Goal: Transaction & Acquisition: Purchase product/service

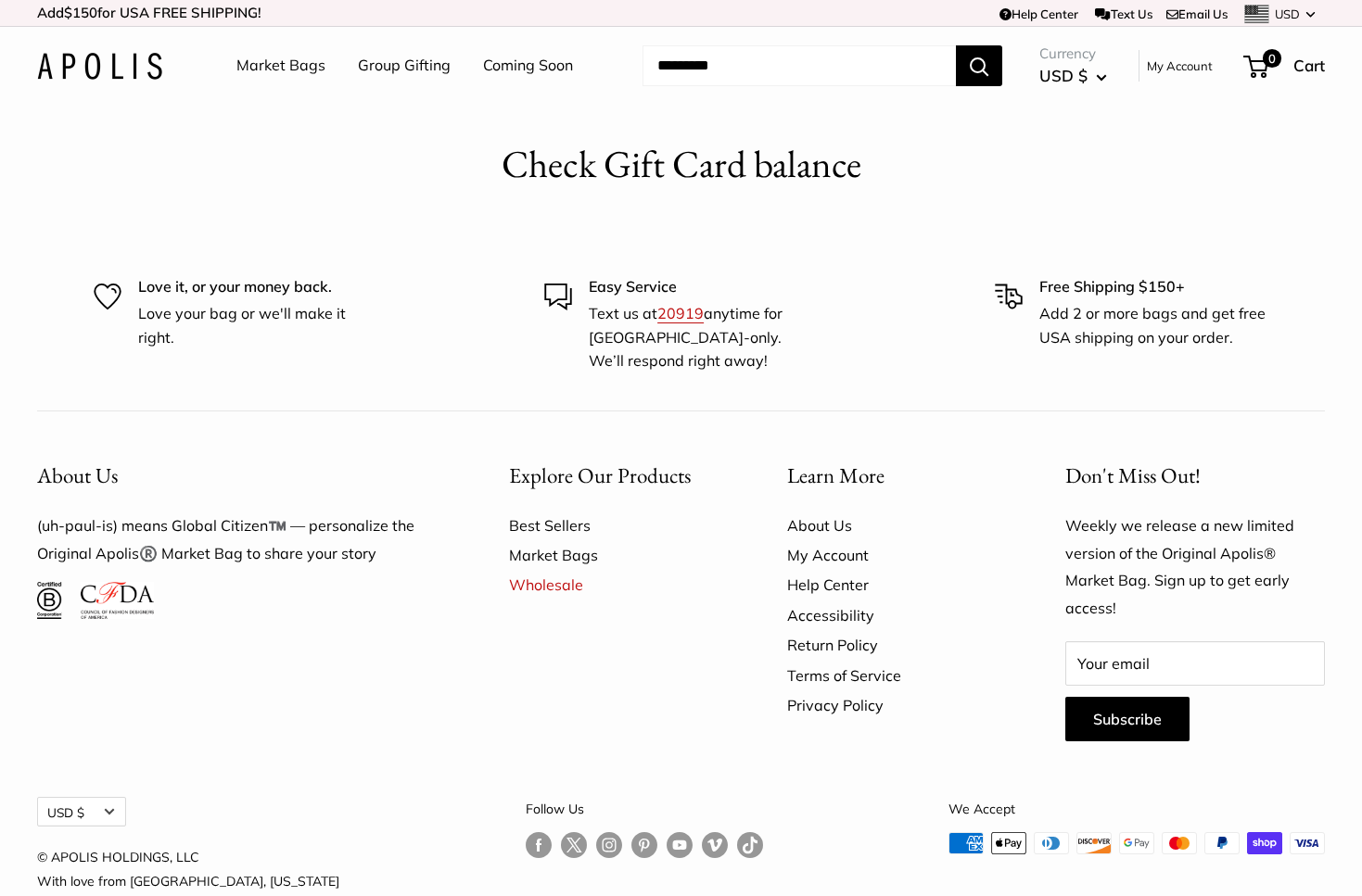
click at [806, 548] on link "My Account" at bounding box center [892, 555] width 213 height 30
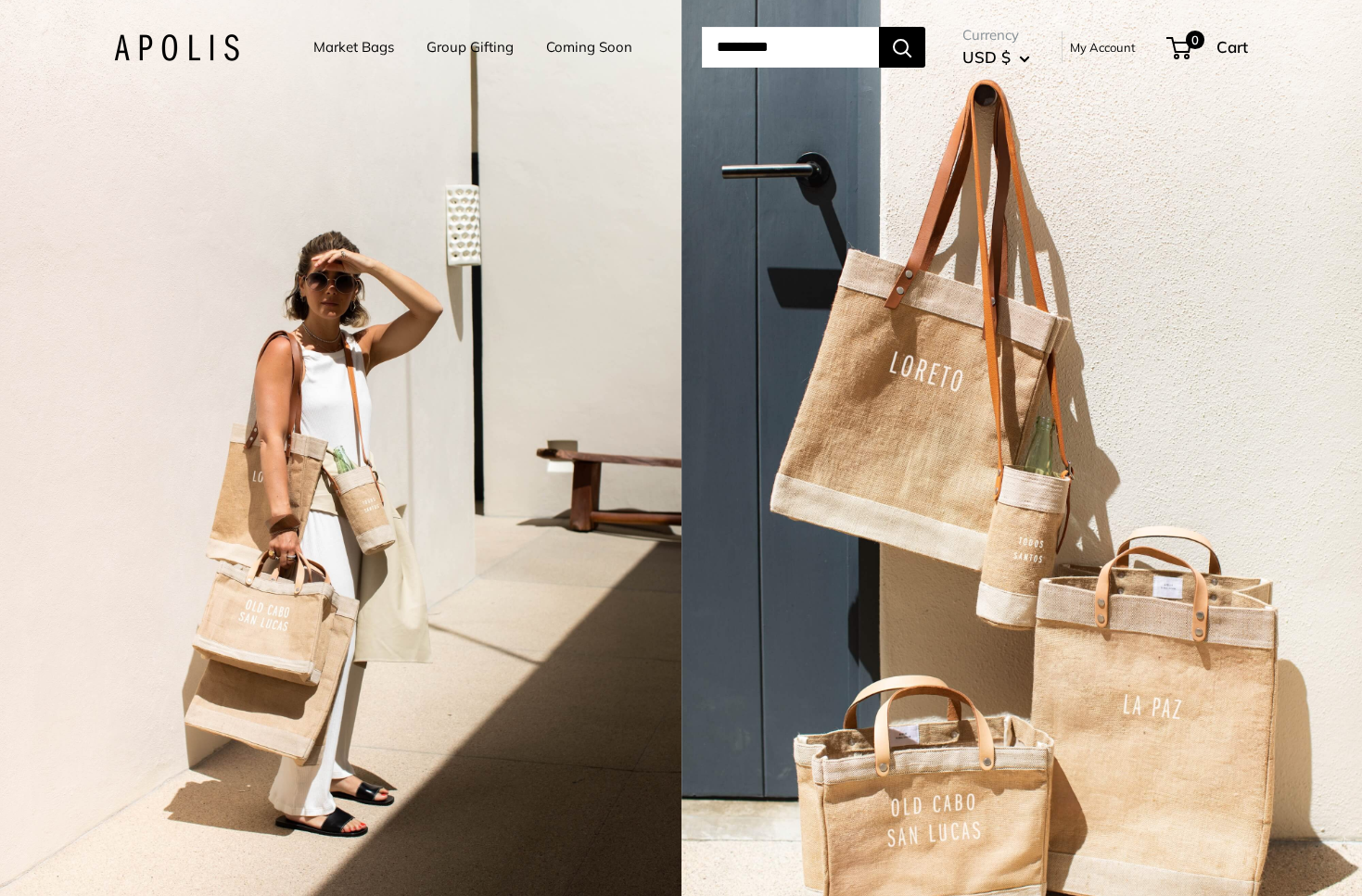
click at [1123, 50] on link "My Account" at bounding box center [1102, 47] width 66 height 22
click at [1135, 45] on link "My Account" at bounding box center [1102, 47] width 66 height 22
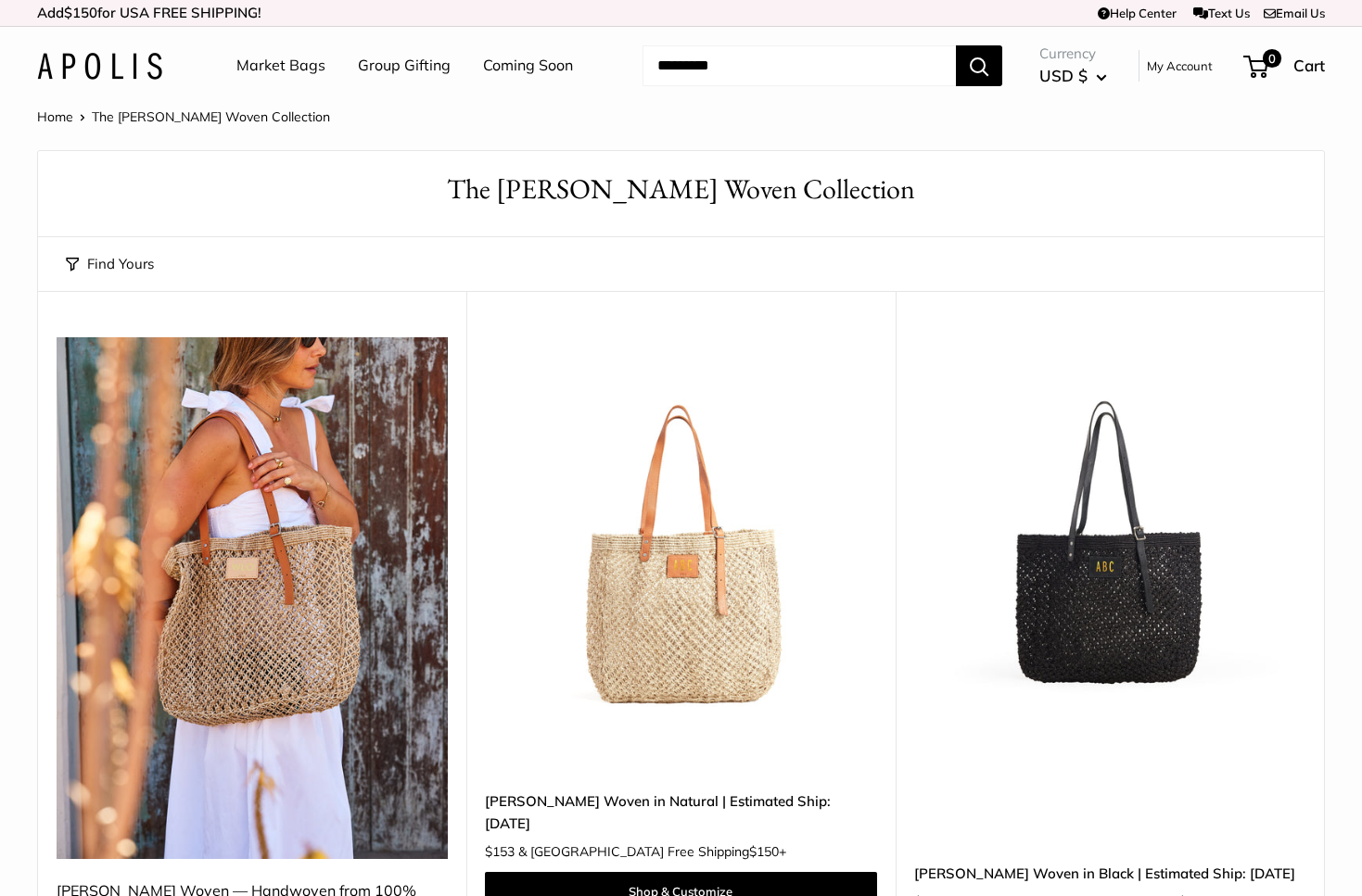
scroll to position [200, 0]
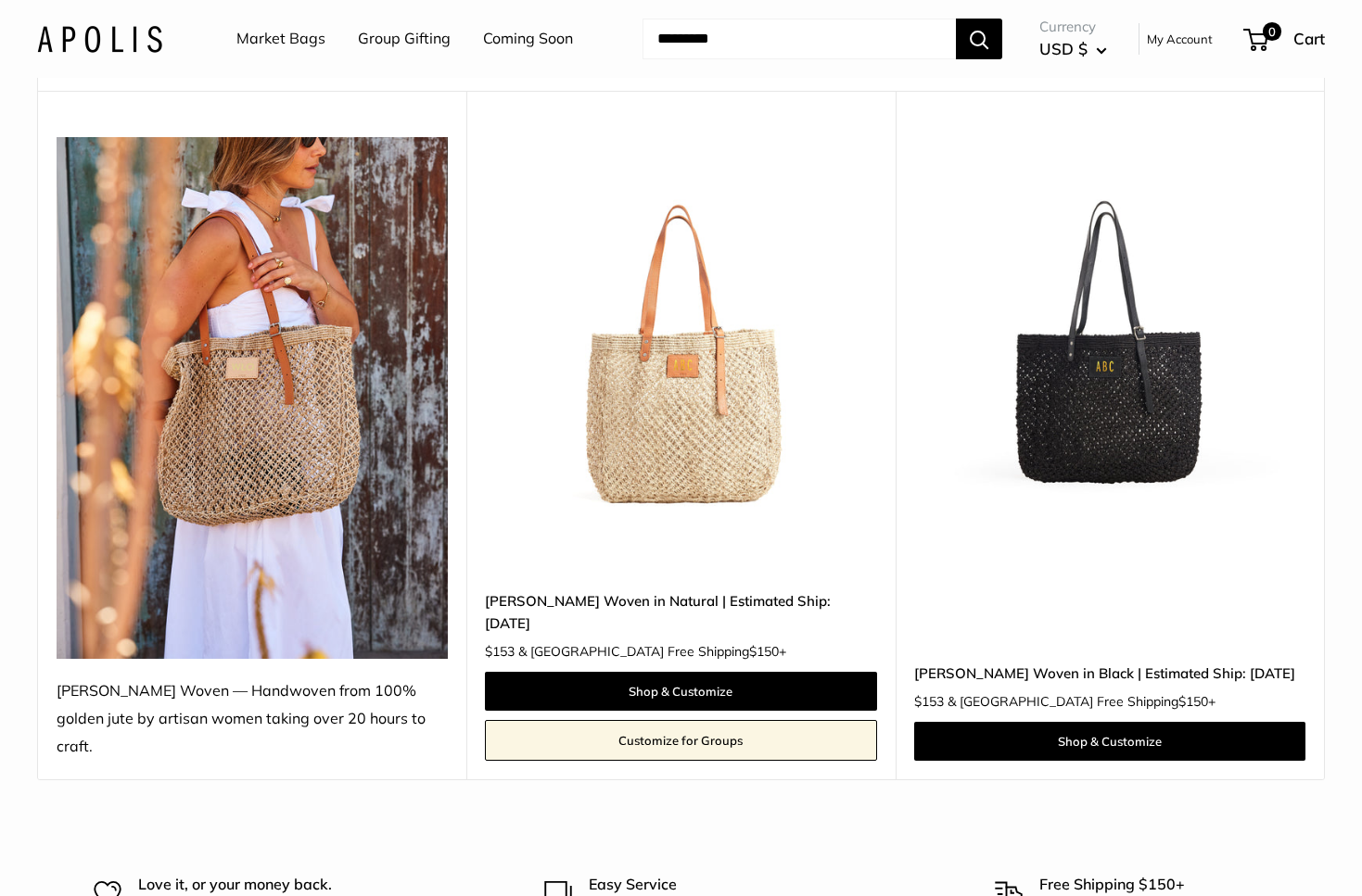
click at [0, 0] on img at bounding box center [0, 0] width 0 height 0
click at [698, 671] on link "Shop & Customize" at bounding box center [680, 690] width 391 height 39
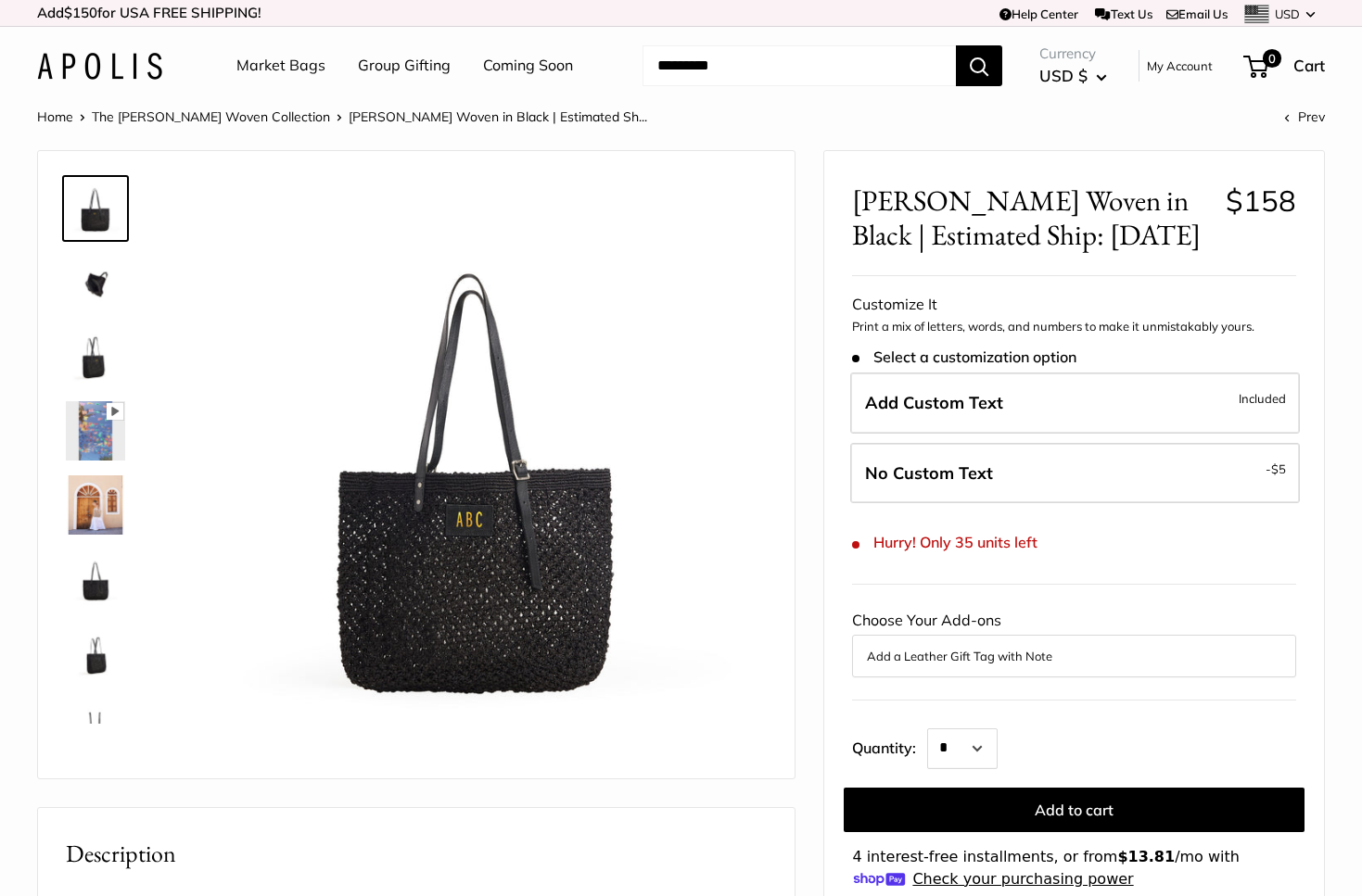
click at [819, 102] on header "Market Bags Group Gifting Coming Soon Need help? Text Us: 20919 hello@apolisglo…" at bounding box center [681, 66] width 1362 height 78
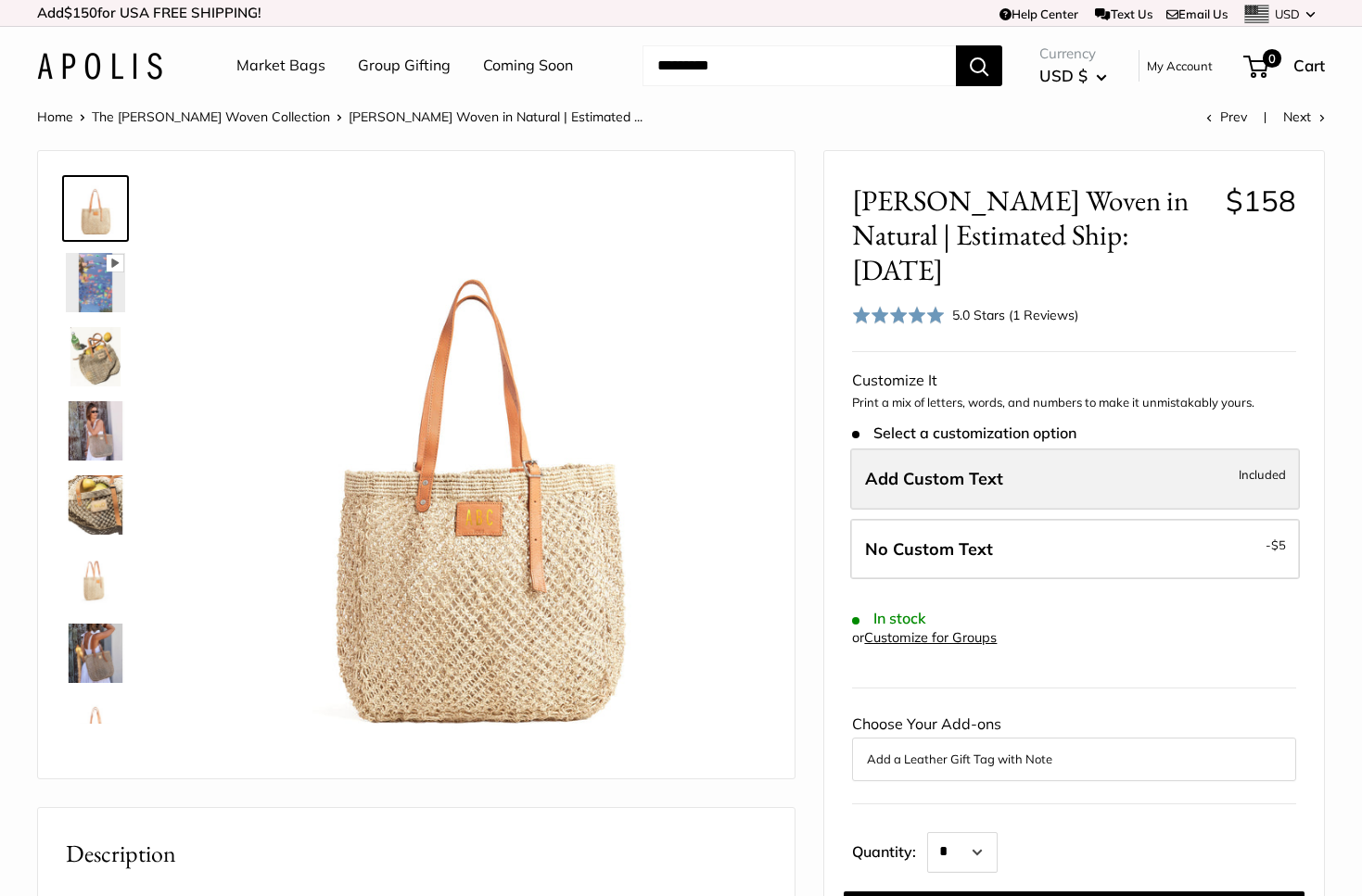
click at [930, 467] on span "Add Custom Text" at bounding box center [933, 477] width 138 height 21
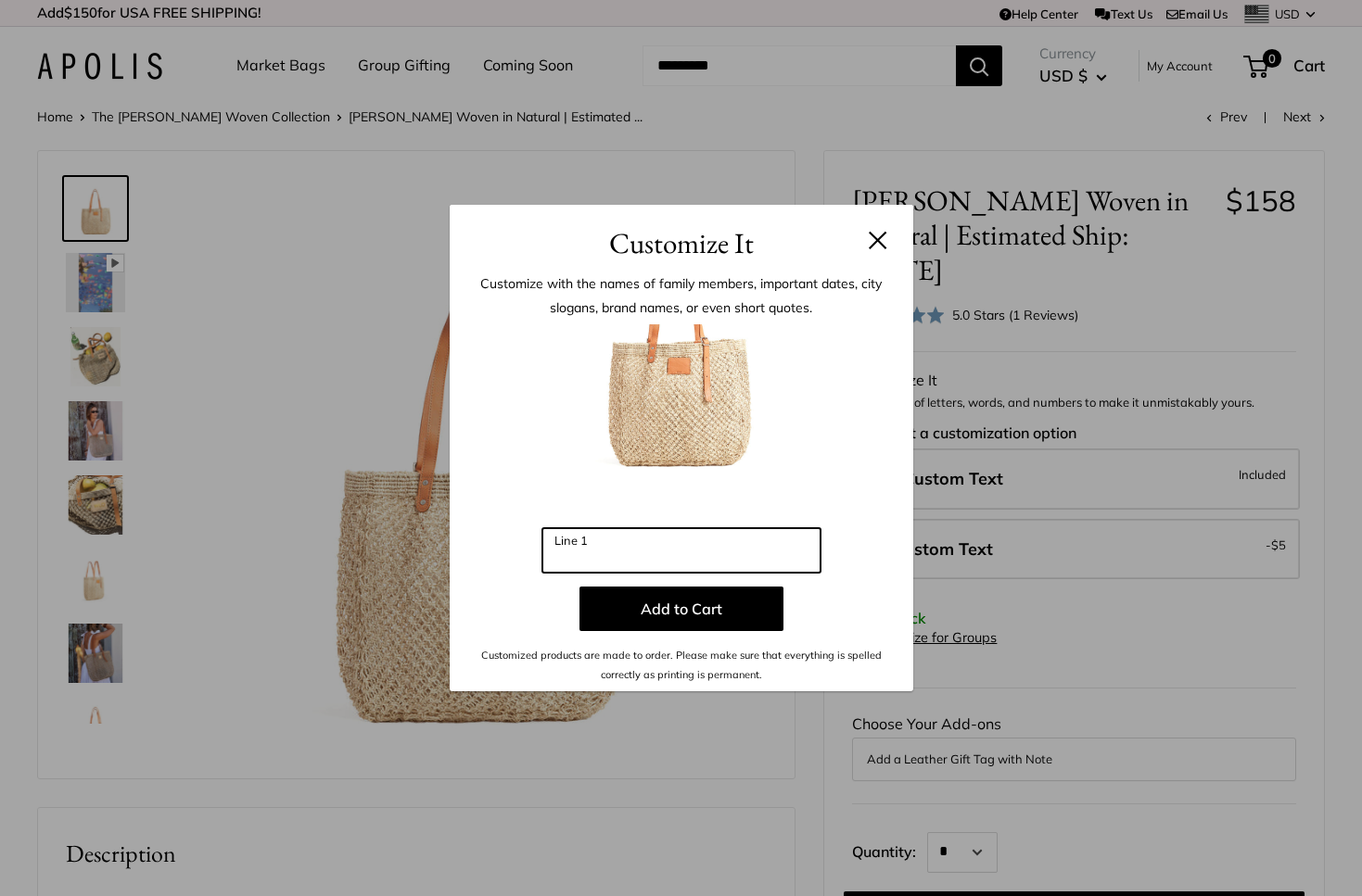
click at [667, 543] on input "Line 1" at bounding box center [681, 550] width 278 height 45
type input "***"
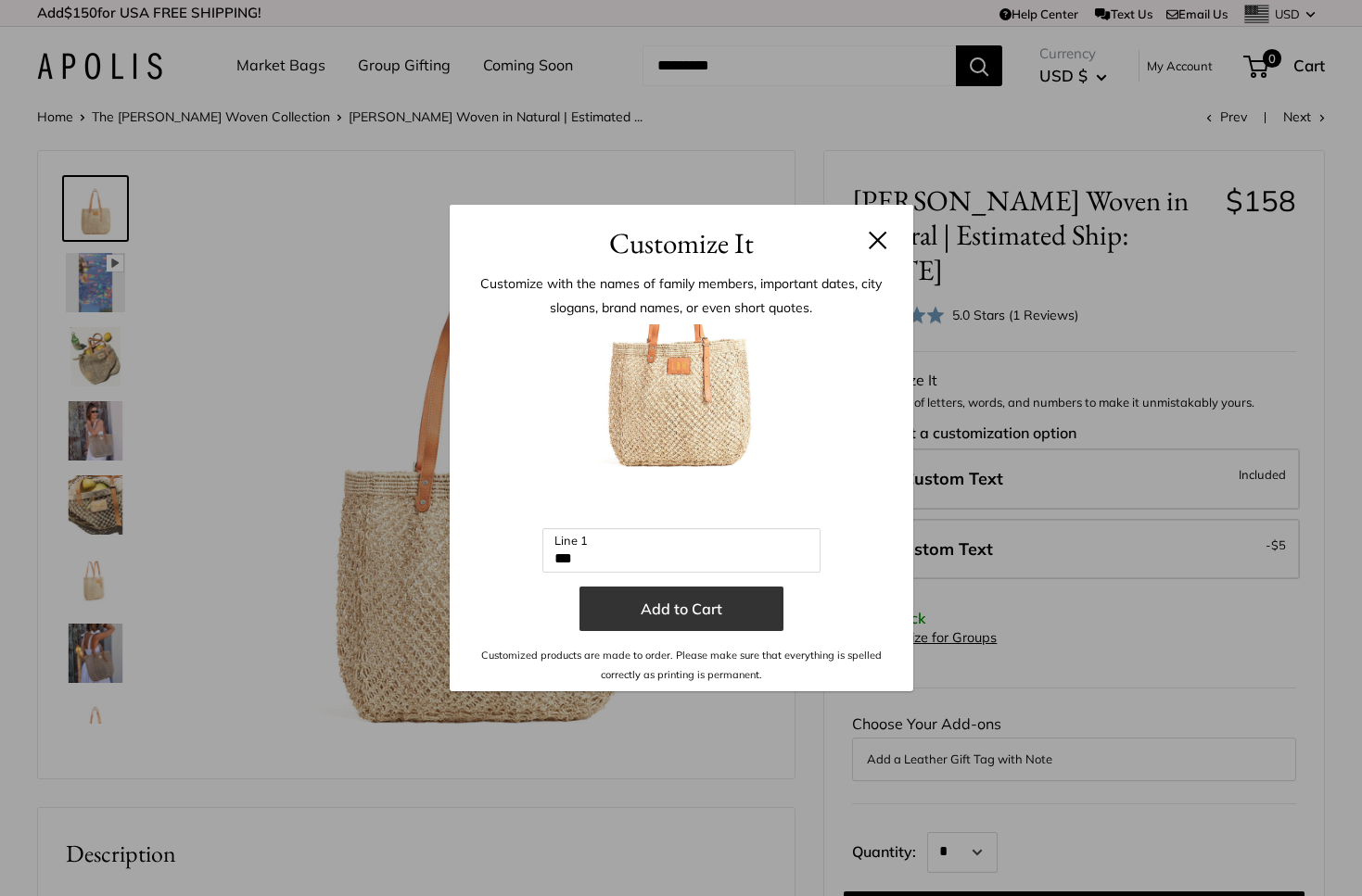
click at [671, 599] on button "Add to Cart" at bounding box center [681, 608] width 204 height 45
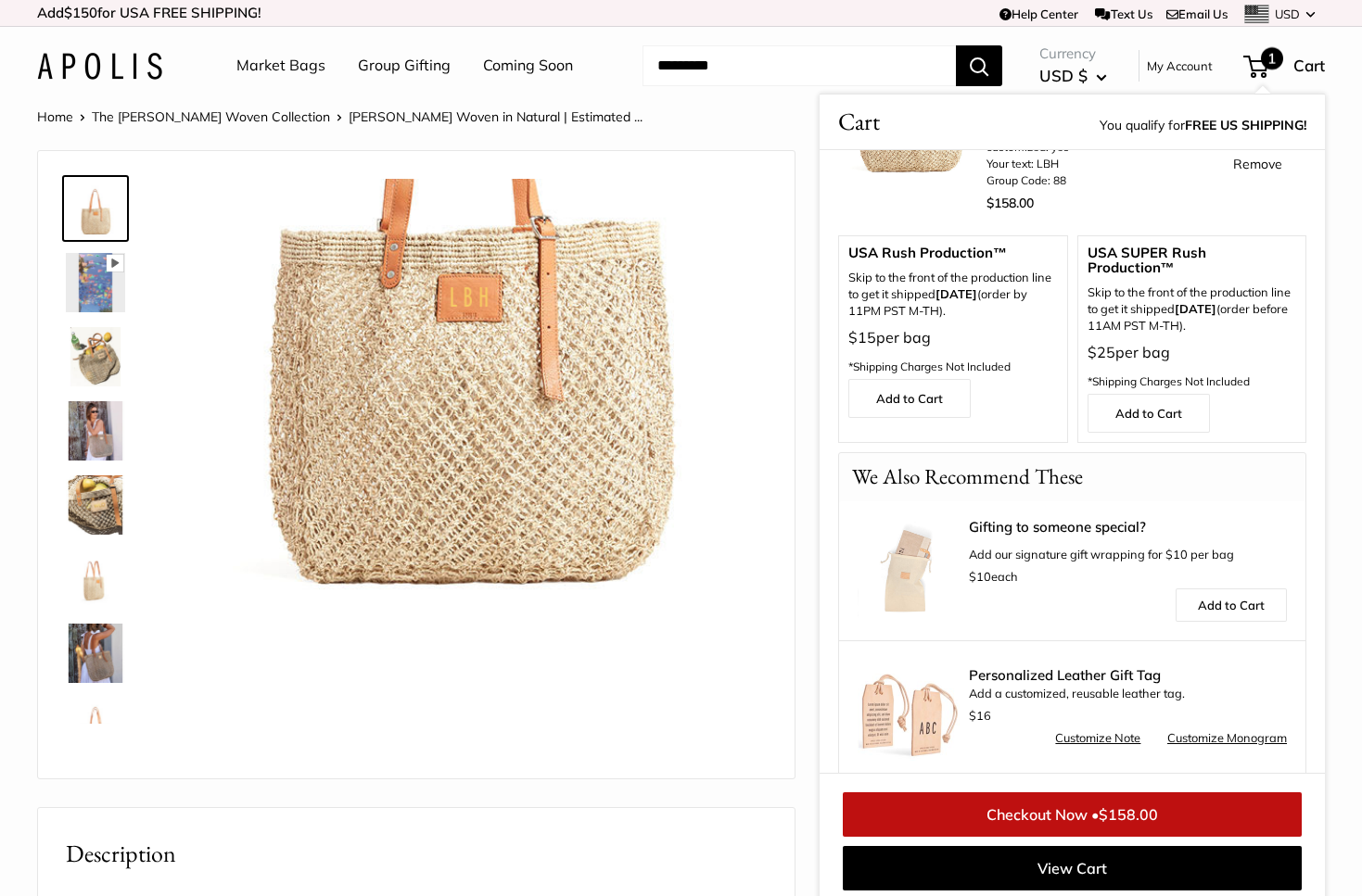
scroll to position [100, 0]
click at [1215, 589] on link "Add to Cart" at bounding box center [1230, 605] width 111 height 33
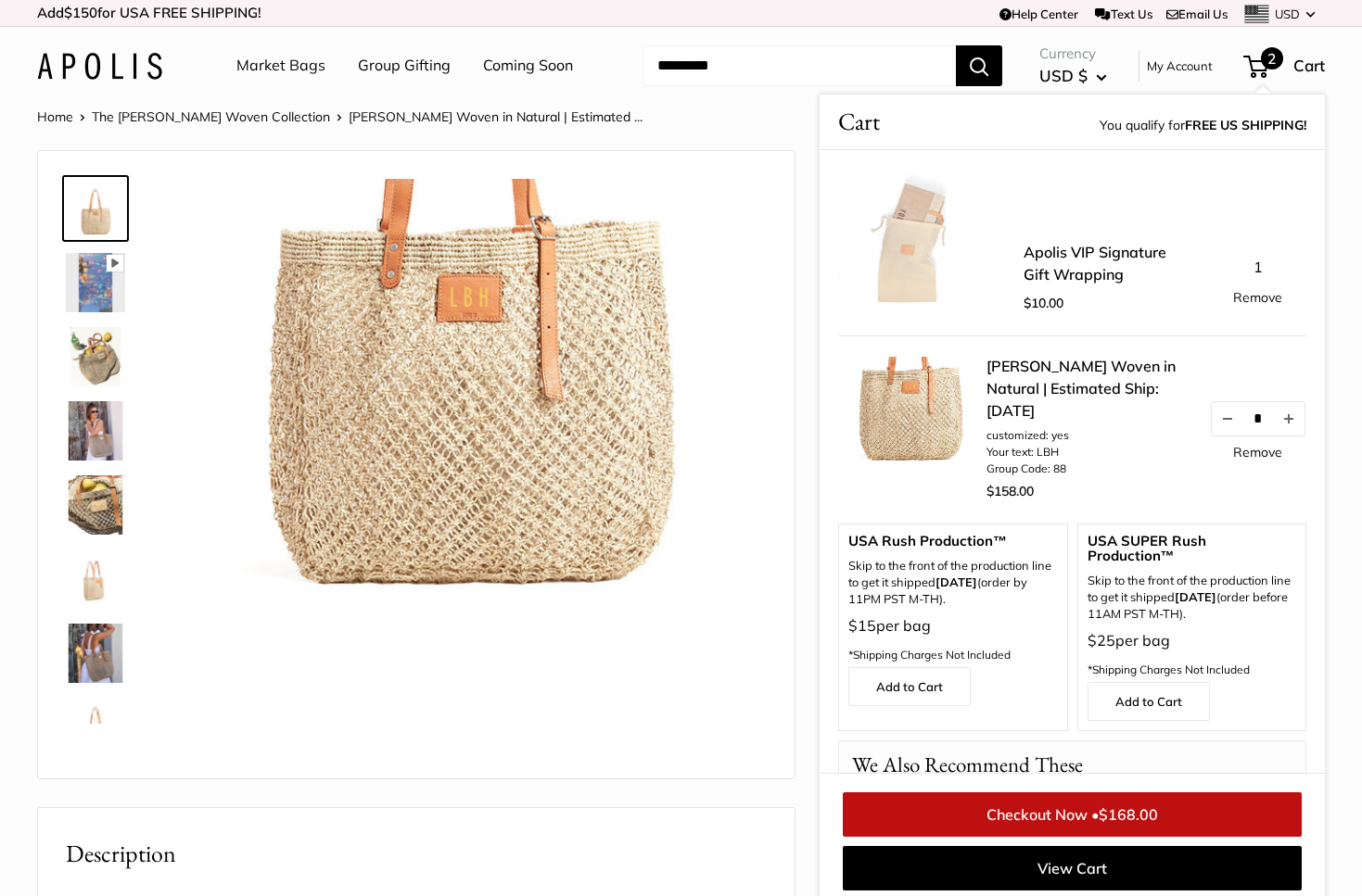
click at [1059, 812] on link "Checkout Now • $168.00" at bounding box center [1071, 814] width 459 height 45
